Goal: Task Accomplishment & Management: Complete application form

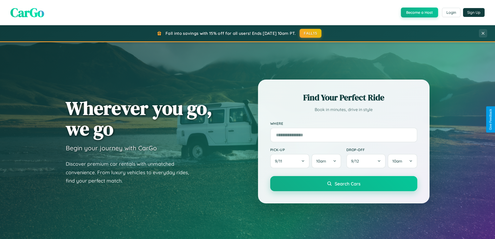
scroll to position [1001, 0]
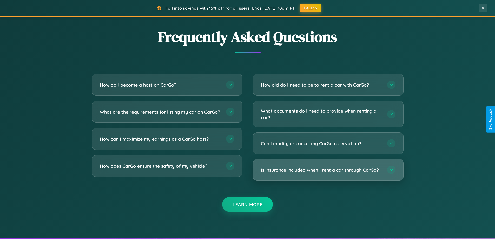
click at [328, 170] on h3 "Is insurance included when I rent a car through CarGo?" at bounding box center [321, 170] width 121 height 7
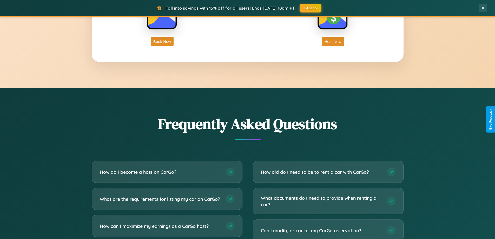
scroll to position [836, 0]
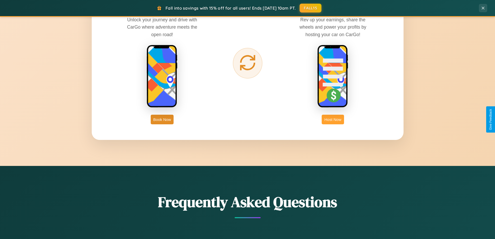
click at [333, 119] on button "Host Now" at bounding box center [333, 120] width 22 height 10
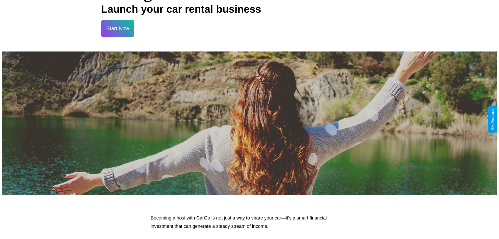
scroll to position [542, 0]
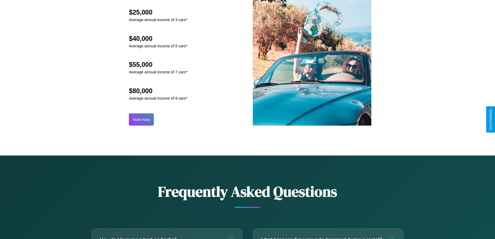
click at [141, 119] on button "Start Now" at bounding box center [141, 119] width 25 height 12
